Goal: Navigation & Orientation: Go to known website

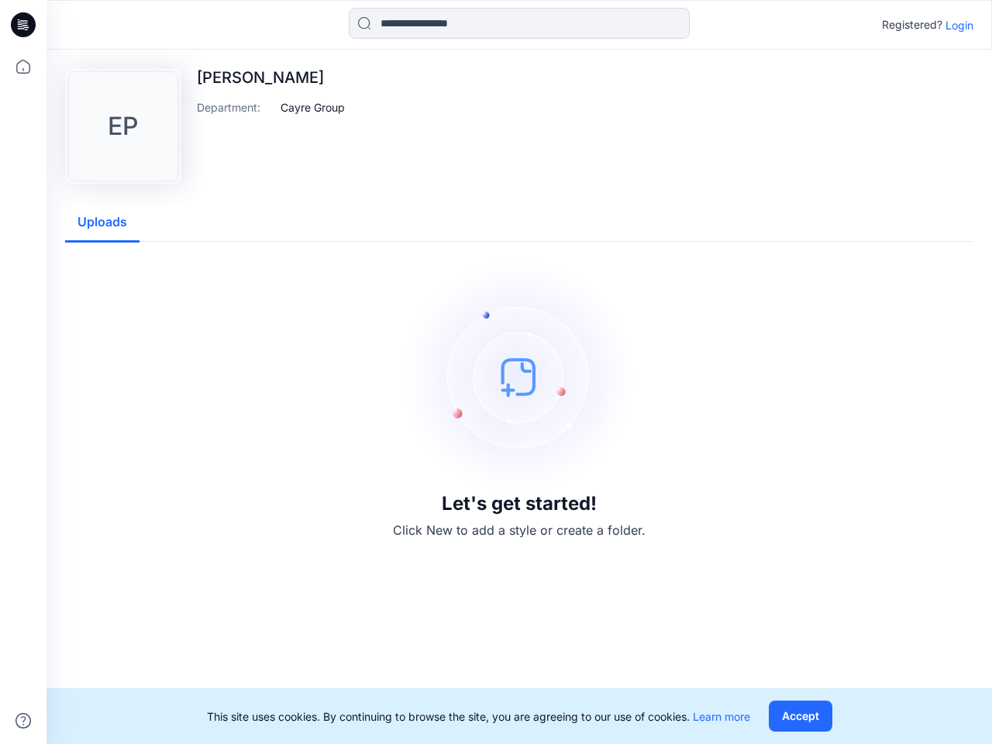
click at [496, 372] on img at bounding box center [519, 377] width 233 height 233
click at [24, 25] on icon at bounding box center [25, 25] width 6 height 1
click at [23, 67] on icon at bounding box center [23, 67] width 34 height 34
click at [23, 721] on icon at bounding box center [24, 721] width 16 height 16
click at [519, 23] on input at bounding box center [519, 23] width 341 height 31
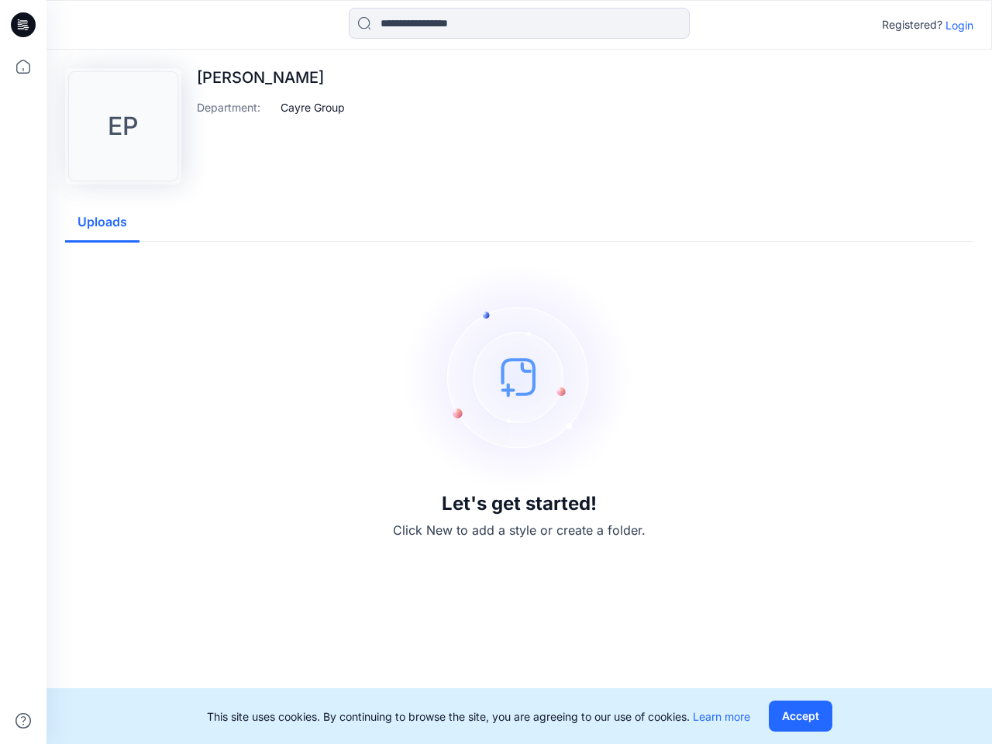
click at [960, 25] on p "Login" at bounding box center [960, 25] width 28 height 16
click at [312, 107] on div "EP [PERSON_NAME] Department : Cayre Group Uploads Let's get started! Click New …" at bounding box center [520, 397] width 946 height 695
click at [102, 223] on div "EP [PERSON_NAME] Department : Cayre Group Uploads Let's get started! Click New …" at bounding box center [520, 397] width 946 height 695
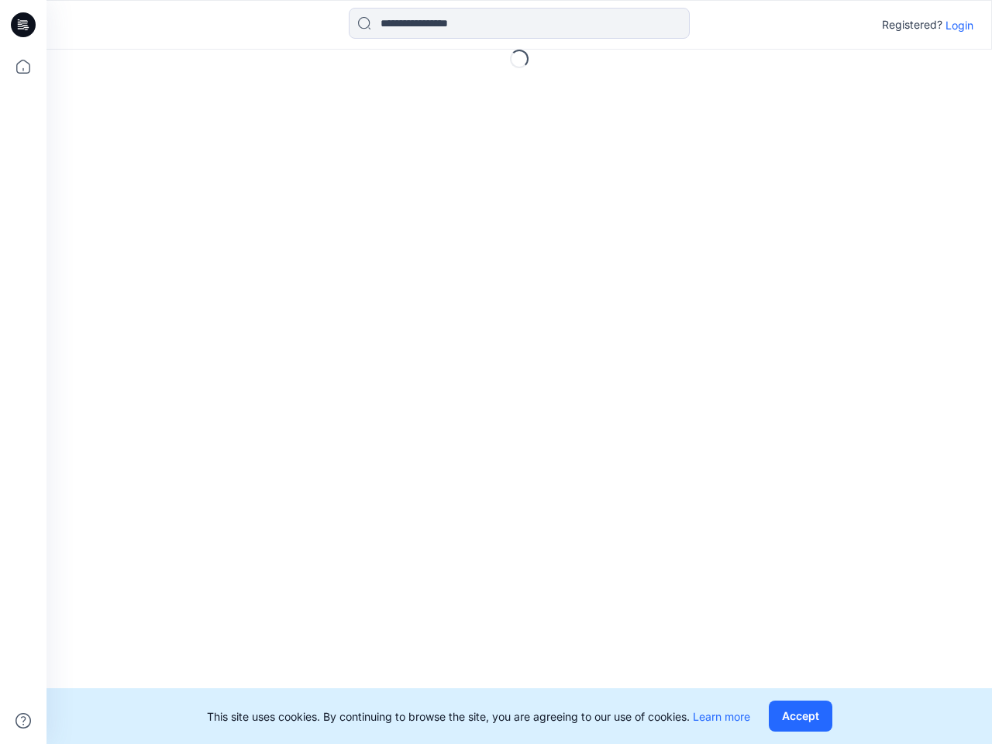
click at [800, 716] on button "Accept" at bounding box center [801, 716] width 64 height 31
